Goal: Task Accomplishment & Management: Manage account settings

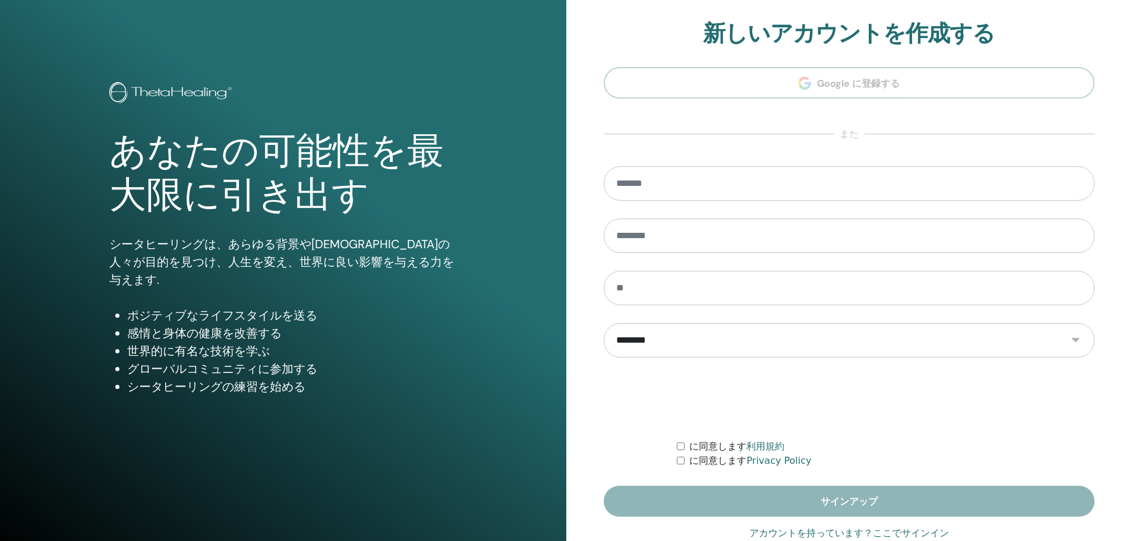
type input "**********"
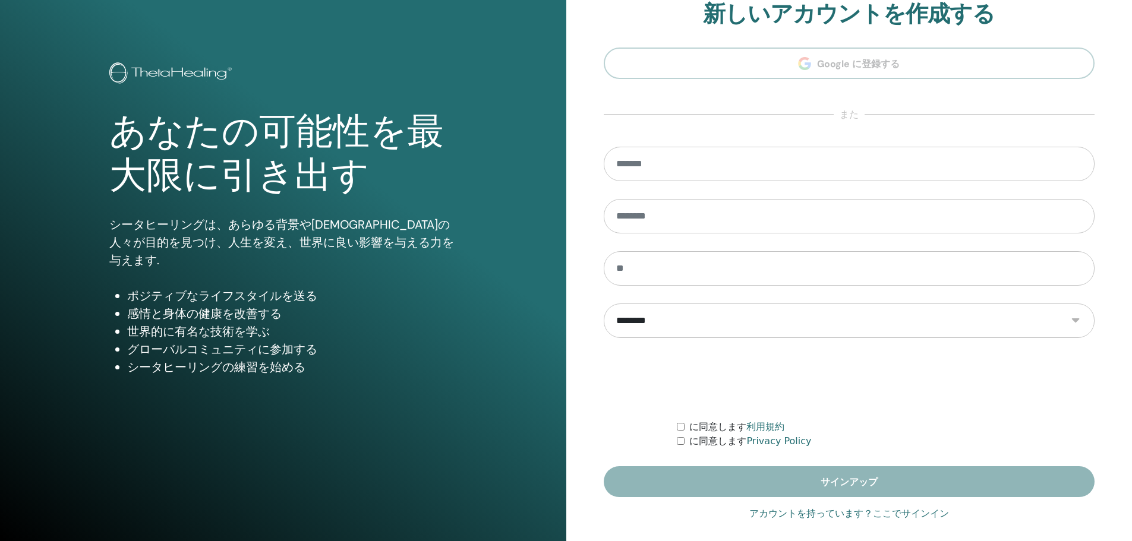
scroll to position [29, 0]
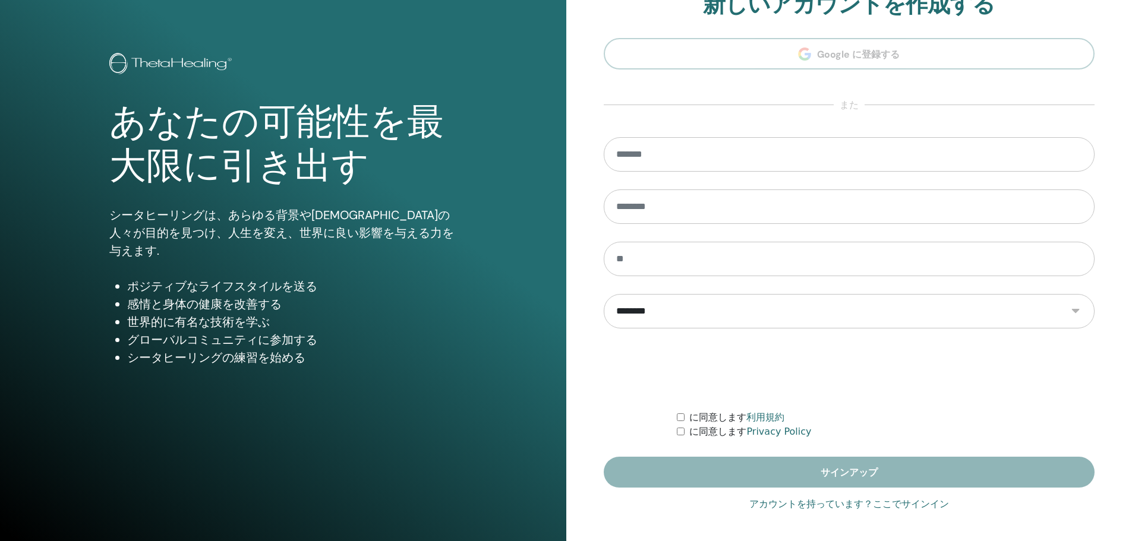
click at [810, 514] on div "**********" at bounding box center [850, 256] width 492 height 531
click at [807, 506] on link "アカウントを持っています？ここでサインイン" at bounding box center [850, 505] width 200 height 14
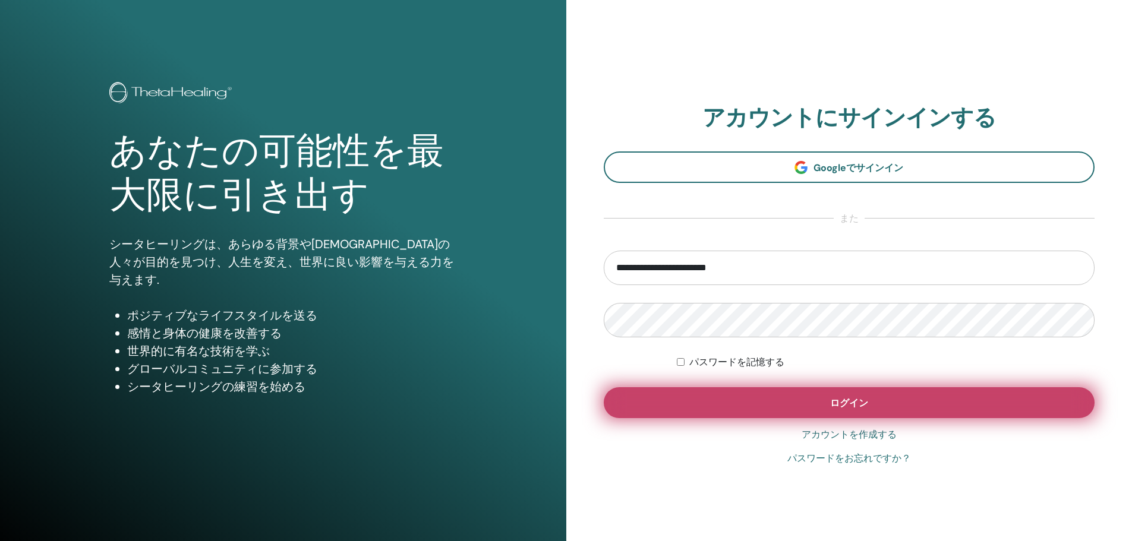
click at [805, 390] on button "ログイン" at bounding box center [850, 403] width 492 height 31
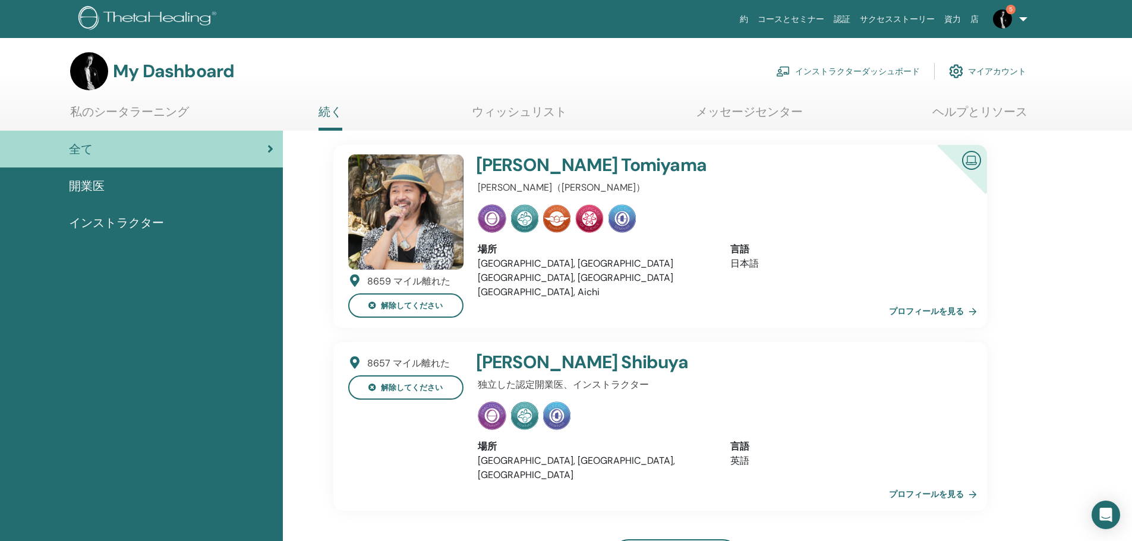
click at [849, 75] on link "インストラクターダッシュボード" at bounding box center [848, 71] width 144 height 26
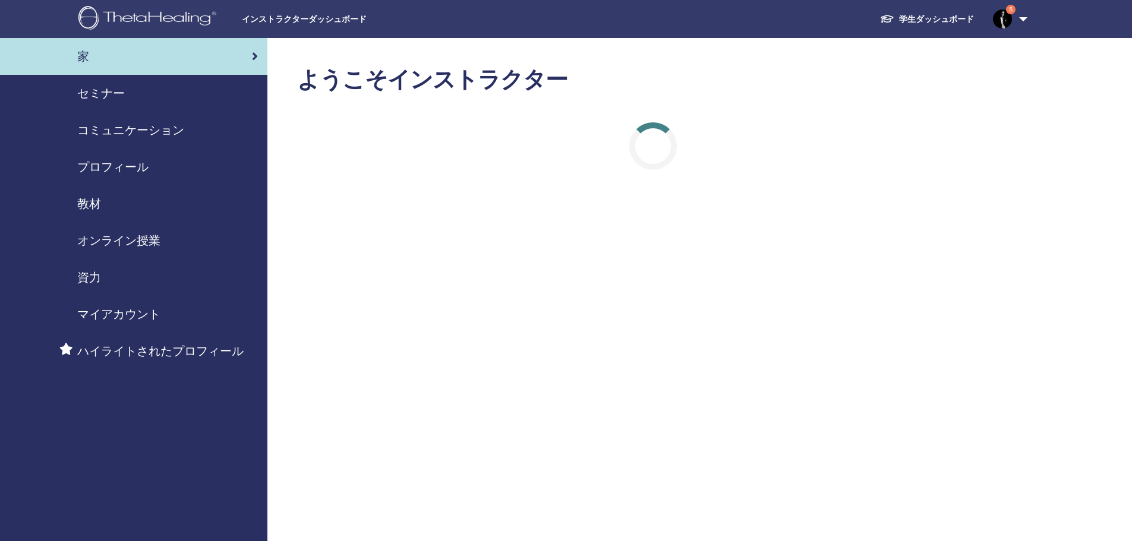
click at [138, 92] on div "セミナー" at bounding box center [134, 93] width 248 height 18
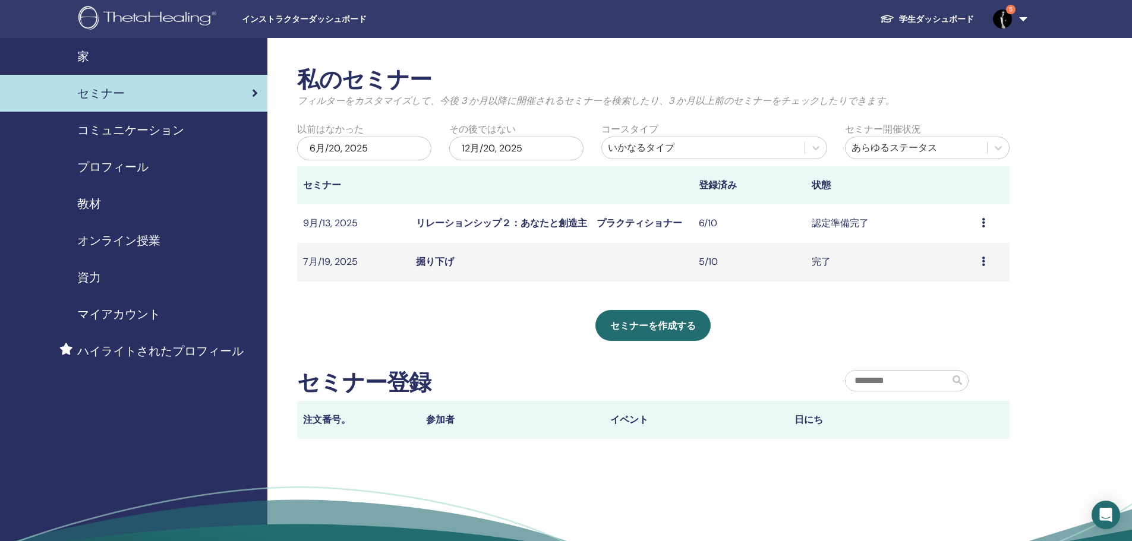
click at [635, 218] on link "リレーションシップ２：あなたと創造主　プラクティショナー" at bounding box center [549, 223] width 266 height 12
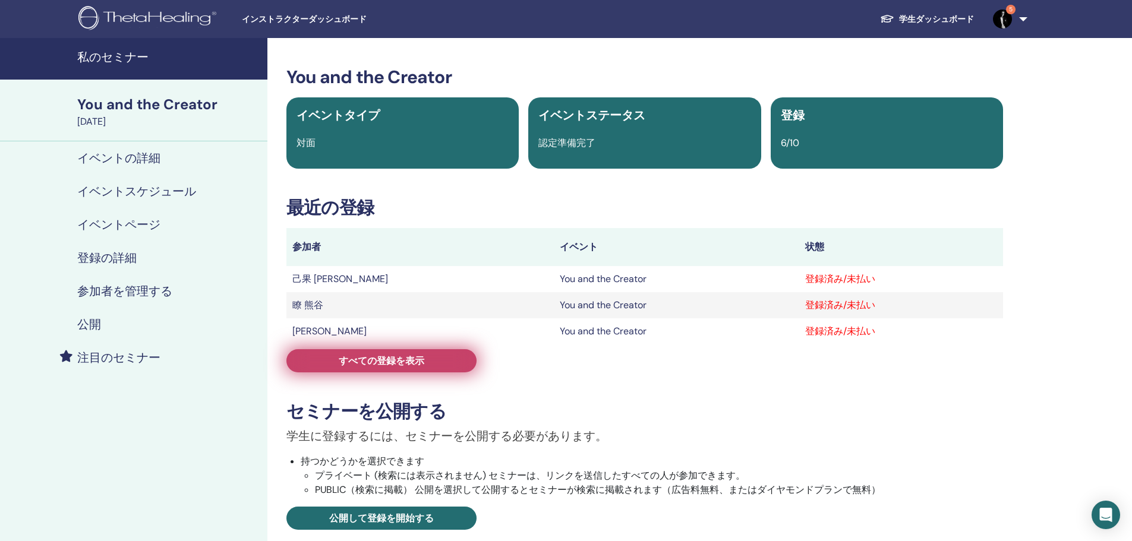
click at [434, 365] on link "すべての登録を表示" at bounding box center [381, 361] width 190 height 23
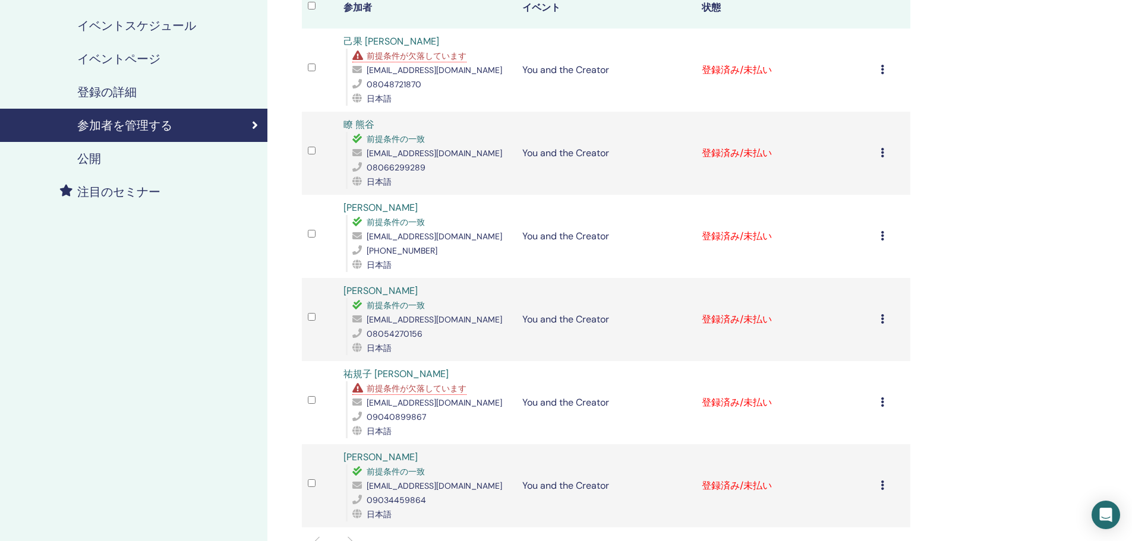
scroll to position [198, 0]
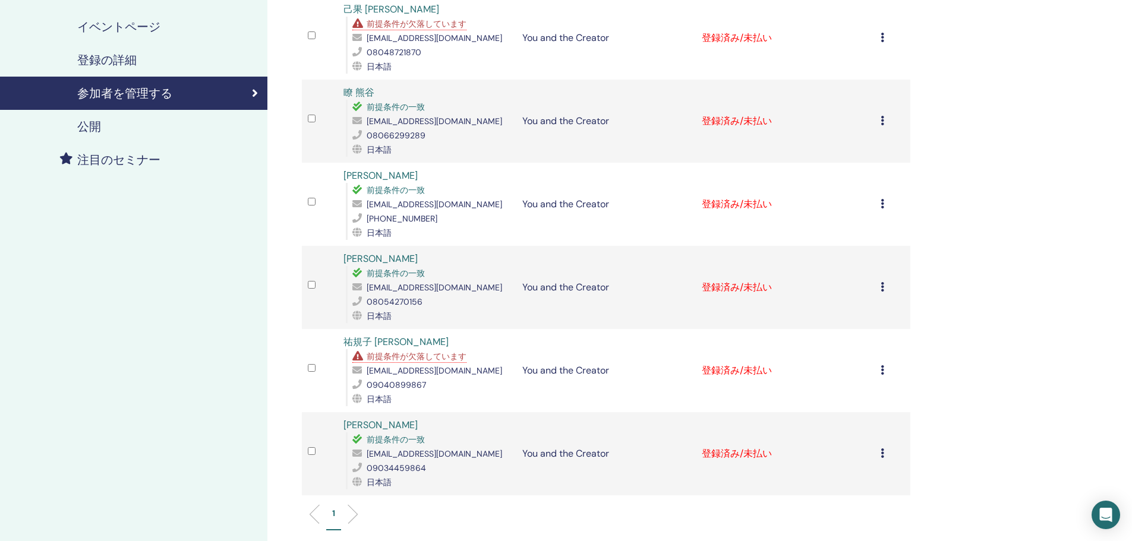
click at [411, 355] on span "前提条件が欠落しています" at bounding box center [417, 356] width 100 height 11
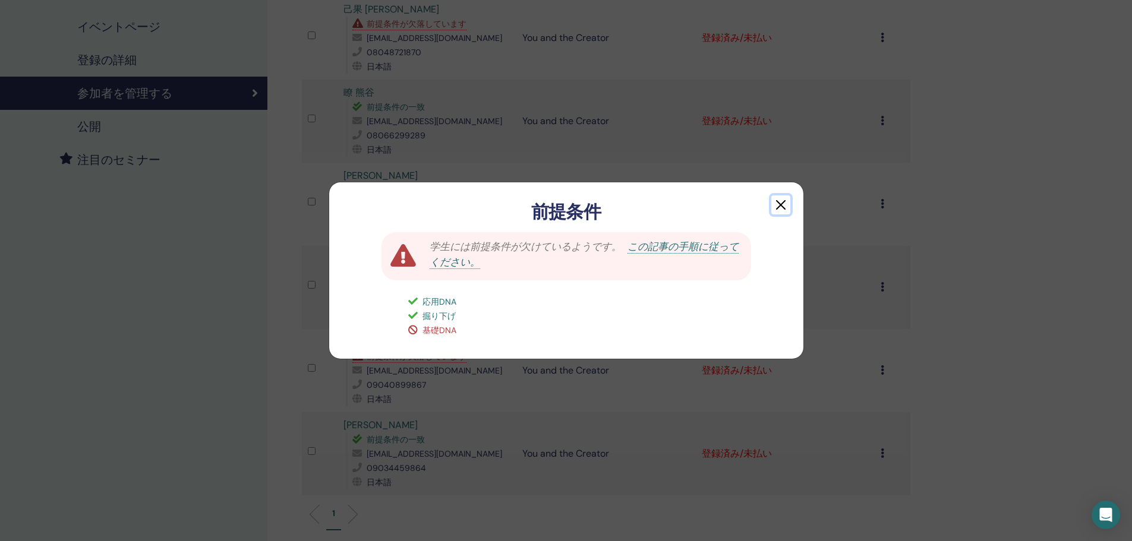
click at [785, 210] on button "button" at bounding box center [781, 205] width 19 height 19
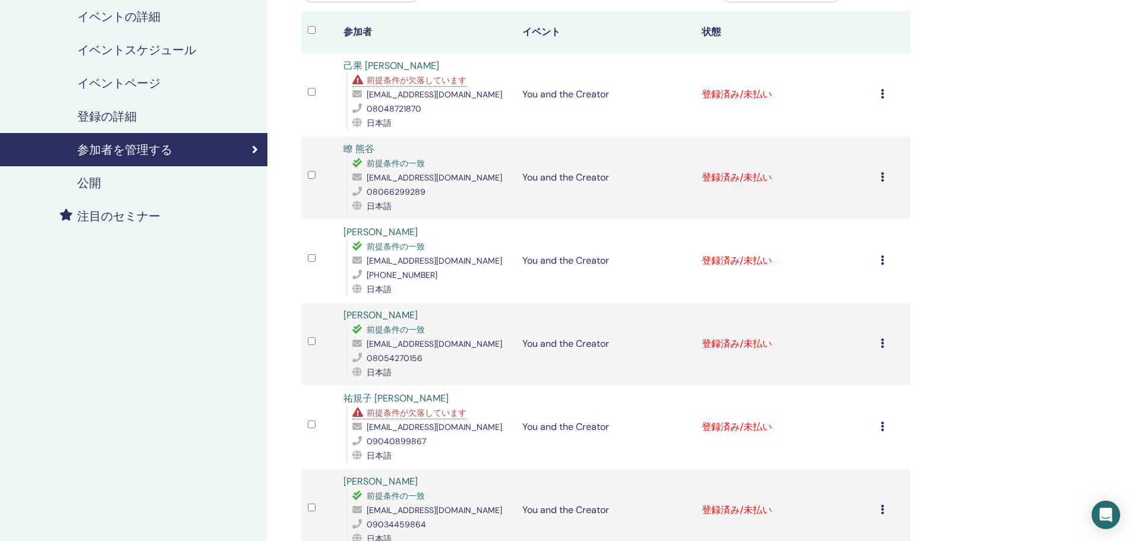
scroll to position [99, 0]
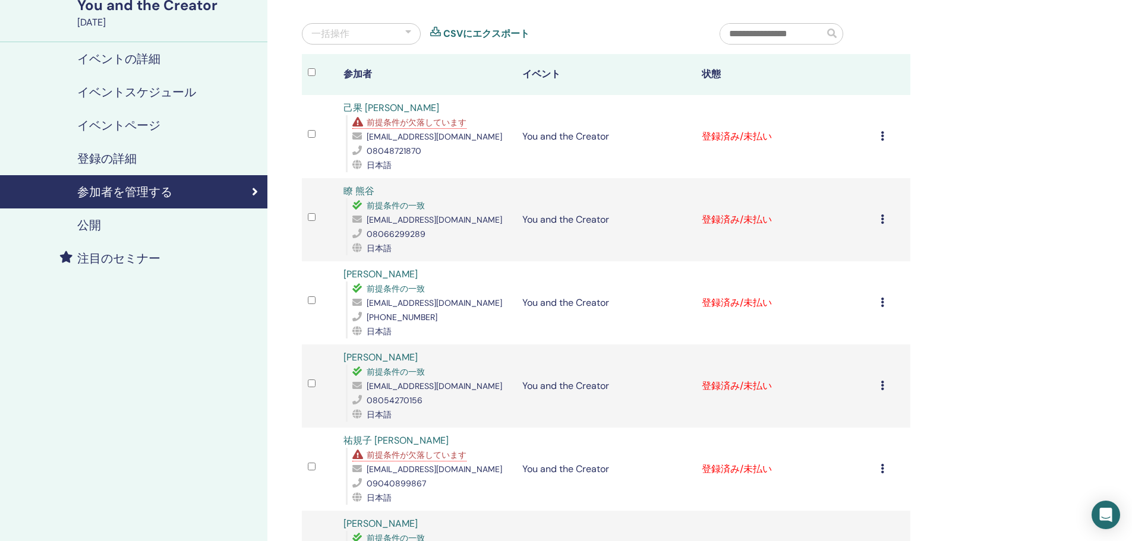
click at [442, 124] on span "前提条件が欠落しています" at bounding box center [417, 122] width 100 height 11
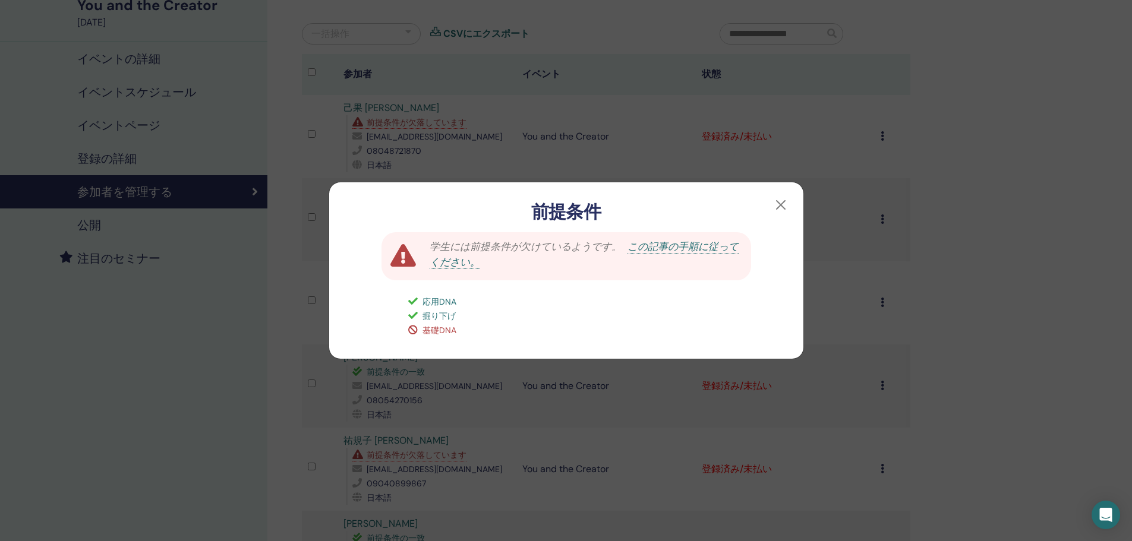
click at [791, 199] on div "前提条件" at bounding box center [566, 202] width 474 height 40
click at [786, 198] on button "button" at bounding box center [781, 205] width 19 height 19
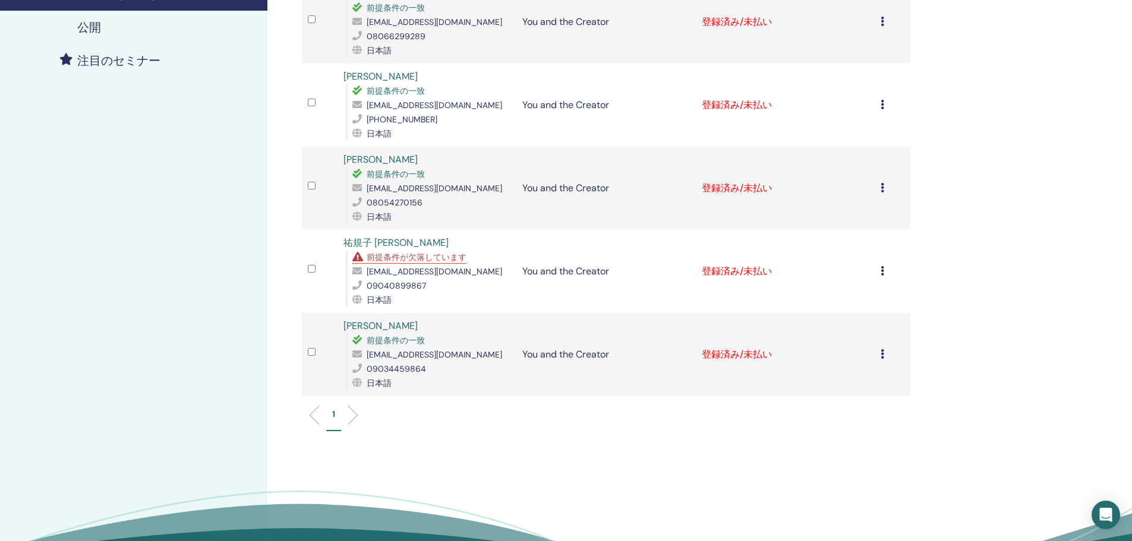
scroll to position [0, 0]
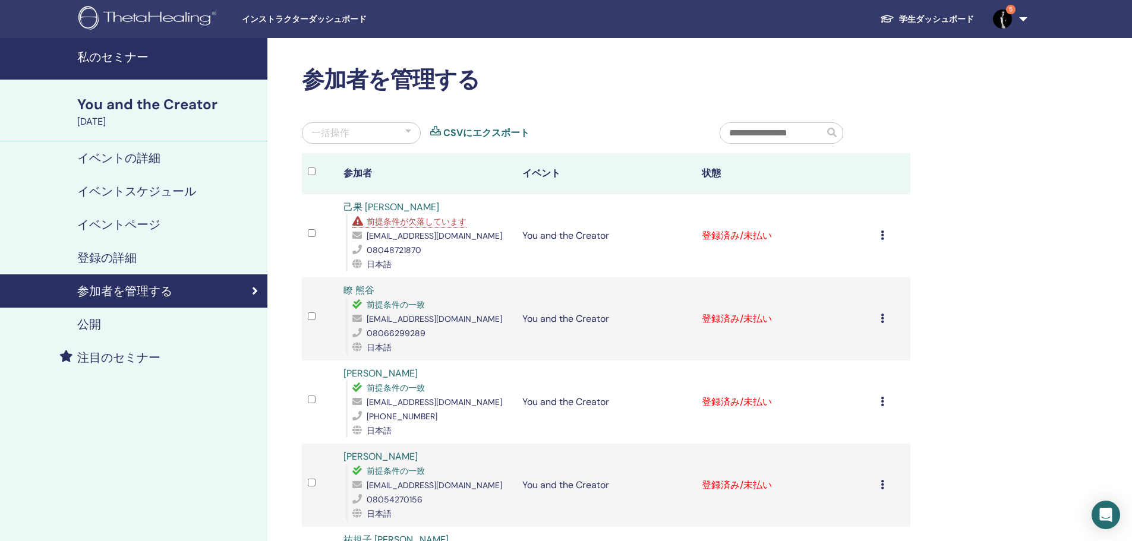
click at [871, 235] on td "登録済み/未払い" at bounding box center [785, 235] width 179 height 83
click at [883, 235] on icon at bounding box center [883, 236] width 4 height 10
click at [747, 257] on td "登録済み/未払い" at bounding box center [785, 235] width 179 height 83
click at [887, 234] on div "登録をキャンセルする 自動認証しない 有料としてマーク 未払いとしてマーク 不在としてマーク 完了して認定する 証明書のダウンロード" at bounding box center [893, 236] width 24 height 14
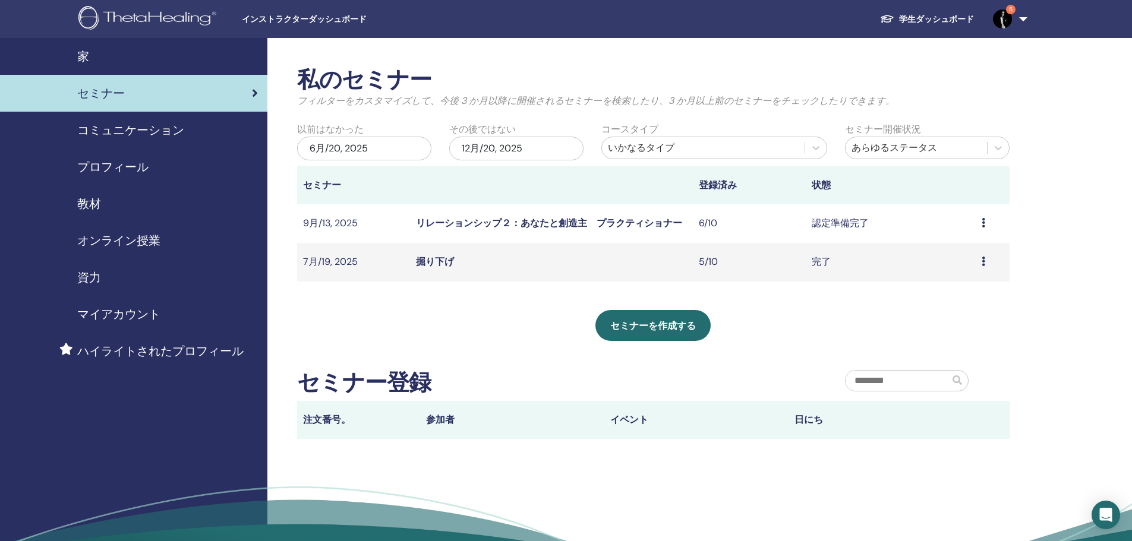
click at [586, 221] on link "リレーションシップ２：あなたと創造主　プラクティショナー" at bounding box center [549, 223] width 266 height 12
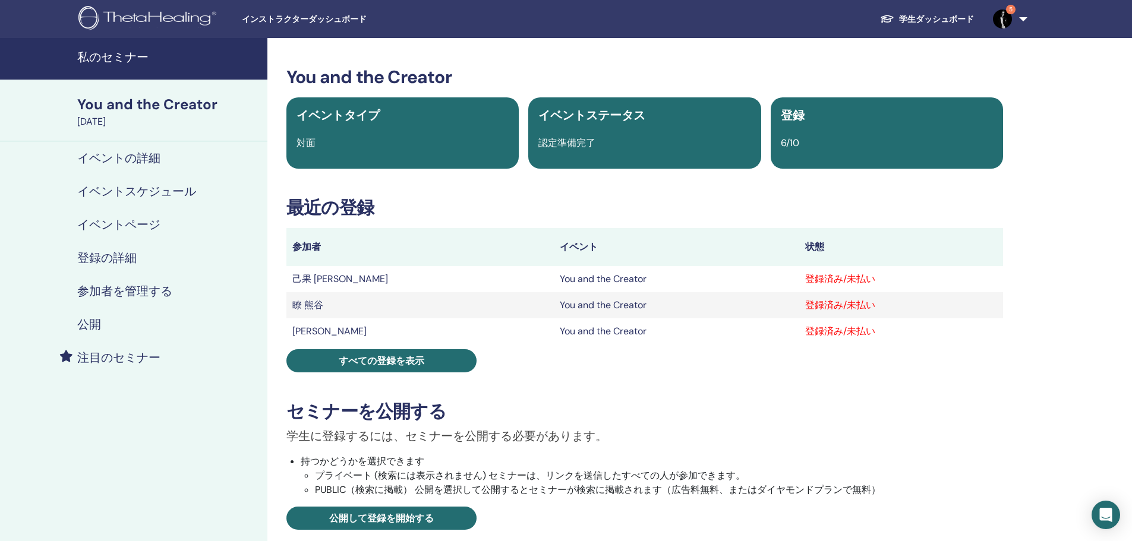
click at [409, 376] on div "You and the Creator イベントタイプ 対面 イベントステータス 認定準備完了 登録 6/10 最近の登録 参加者 イベント 状態 己果 加藤…" at bounding box center [645, 421] width 741 height 709
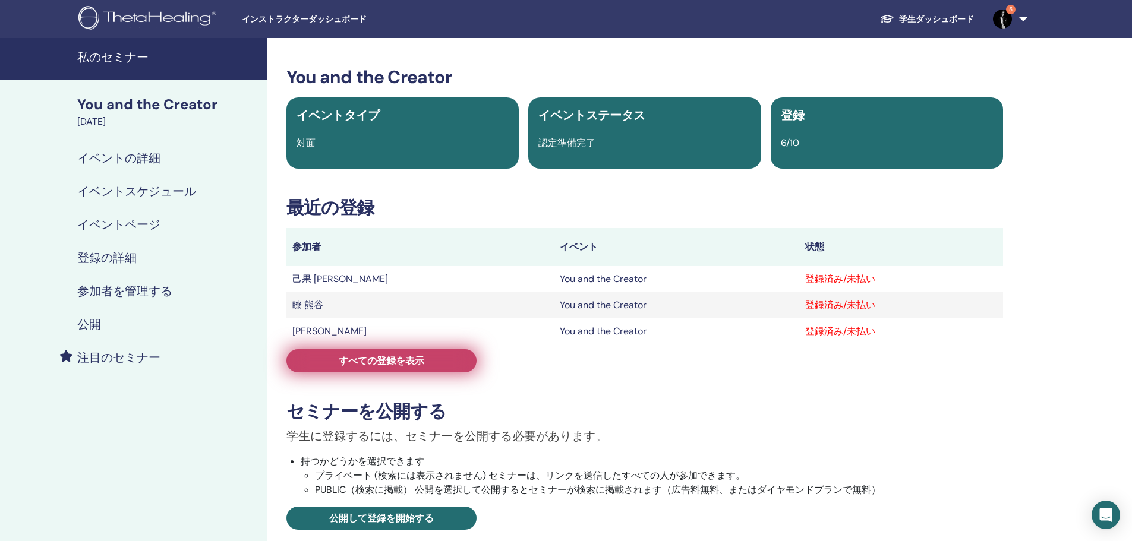
click at [414, 369] on link "すべての登録を表示" at bounding box center [381, 361] width 190 height 23
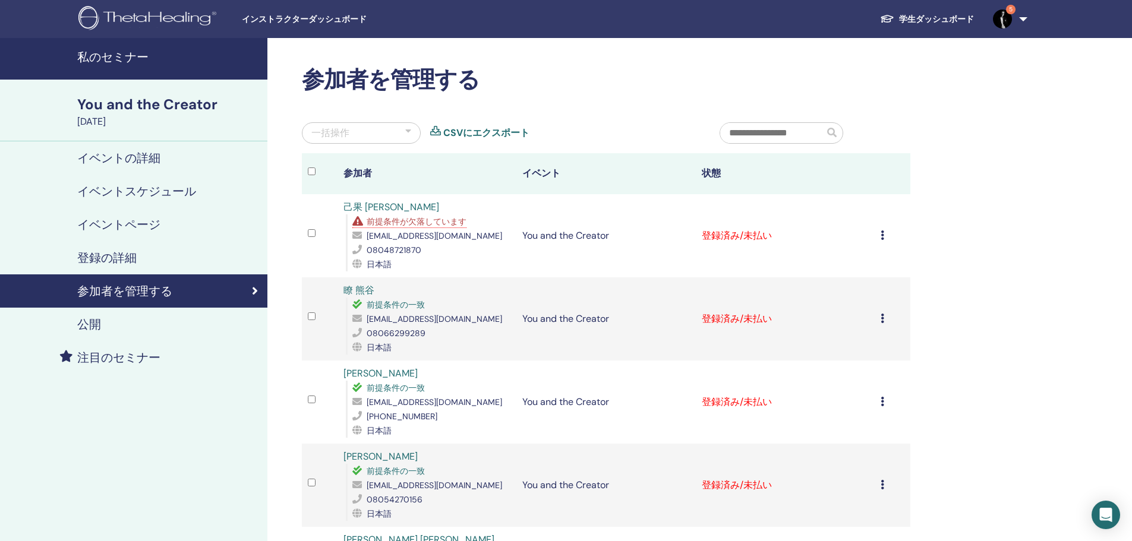
click at [388, 132] on div "一括操作" at bounding box center [361, 132] width 119 height 21
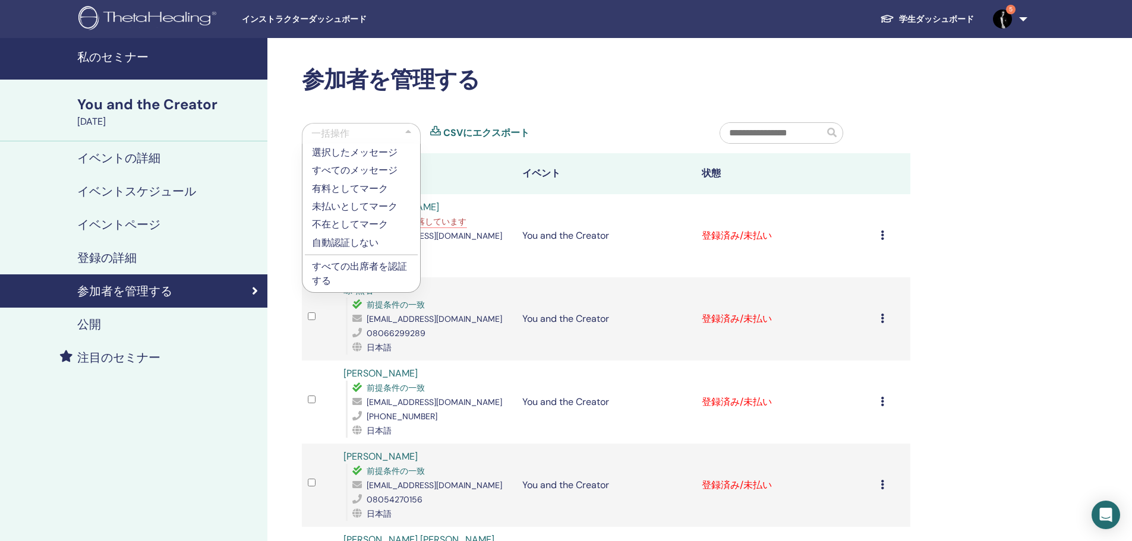
click at [879, 232] on td "登録をキャンセルする 自動認証しない 有料としてマーク 未払いとしてマーク 不在としてマーク 完了して認定する 証明書のダウンロード" at bounding box center [893, 235] width 36 height 83
click at [889, 241] on div "登録をキャンセルする 自動認証しない 有料としてマーク 未払いとしてマーク 不在としてマーク 完了して認定する 証明書のダウンロード" at bounding box center [893, 236] width 24 height 14
click at [883, 238] on icon at bounding box center [883, 236] width 4 height 10
click at [884, 238] on icon at bounding box center [883, 236] width 4 height 10
click at [349, 270] on p "すべての出席者を認証する" at bounding box center [361, 274] width 99 height 29
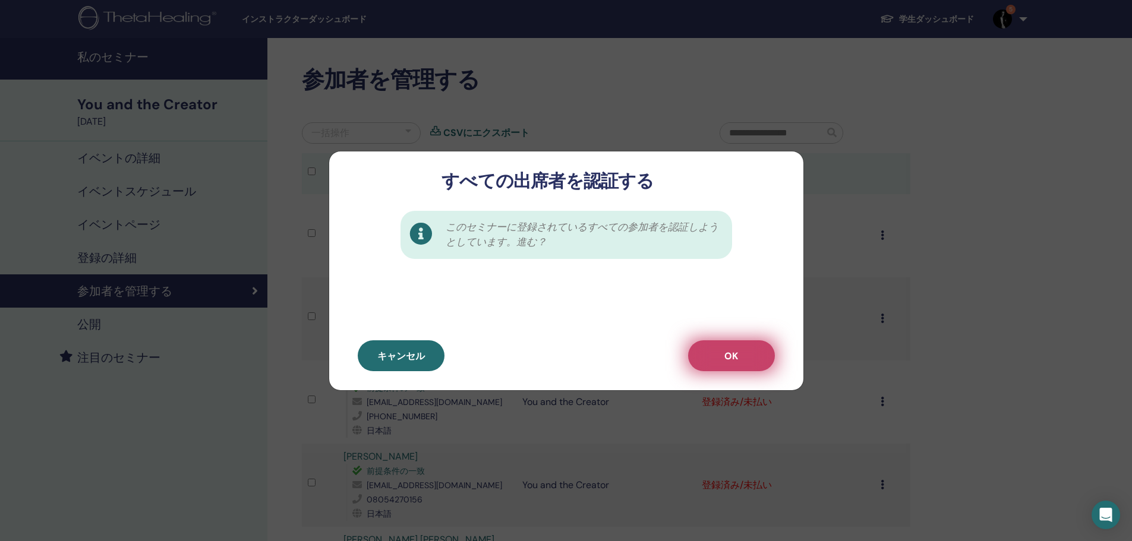
click at [737, 351] on span "OK" at bounding box center [732, 356] width 14 height 12
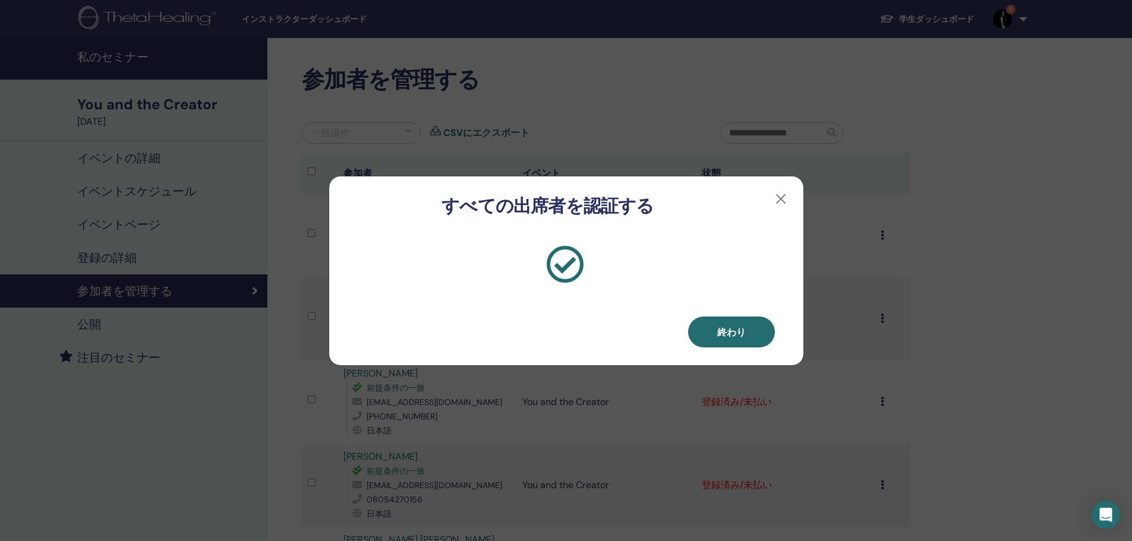
click at [758, 351] on div "終わり" at bounding box center [566, 291] width 474 height 149
click at [749, 341] on button "終わり" at bounding box center [731, 332] width 87 height 31
